Goal: Obtain resource: Download file/media

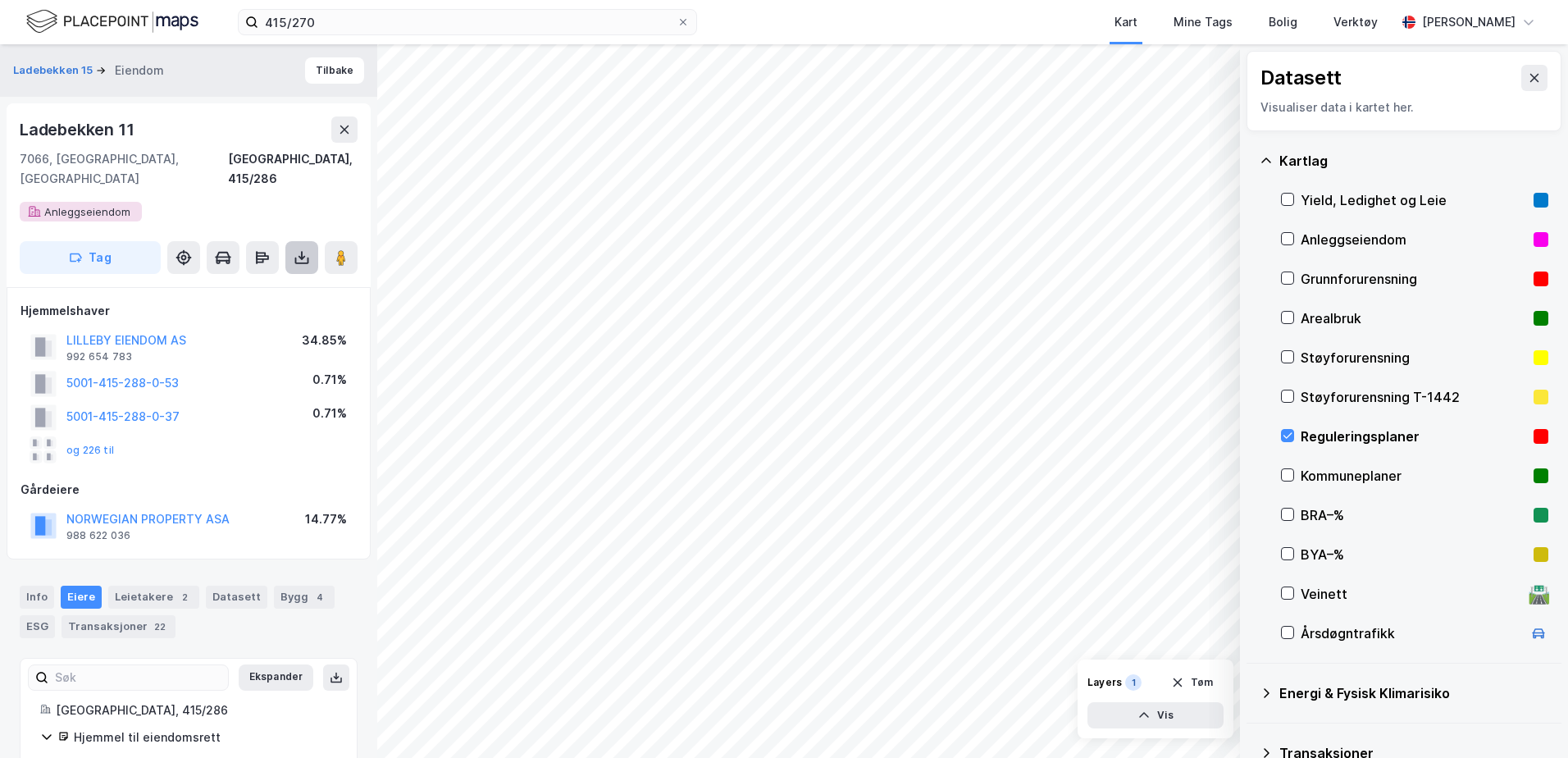
click at [297, 250] on icon at bounding box center [302, 258] width 17 height 17
click at [243, 284] on div "Last [PERSON_NAME] grunnbok" at bounding box center [188, 291] width 161 height 13
